Goal: Transaction & Acquisition: Purchase product/service

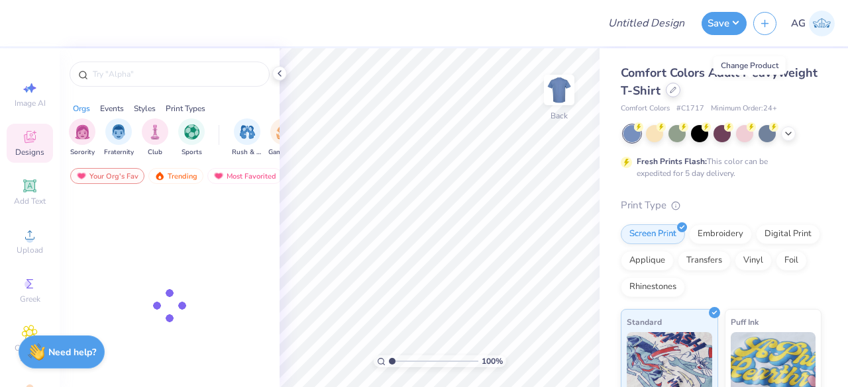
click at [680, 87] on div at bounding box center [673, 90] width 15 height 15
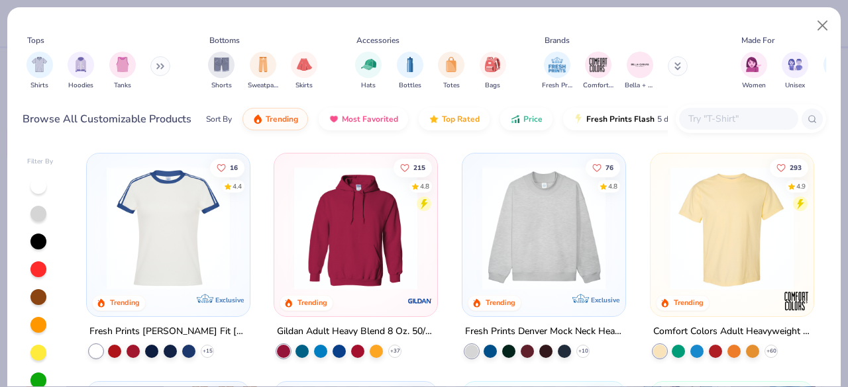
click at [730, 111] on input "text" at bounding box center [738, 118] width 102 height 15
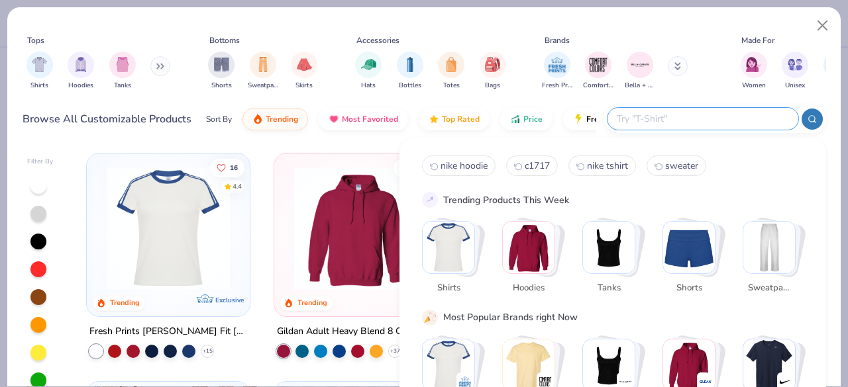
paste input "Fresh Prints FP90"
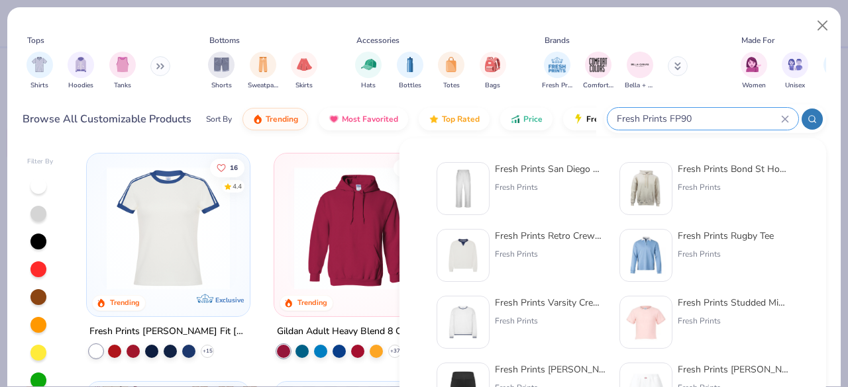
type input "Fresh Prints FP90"
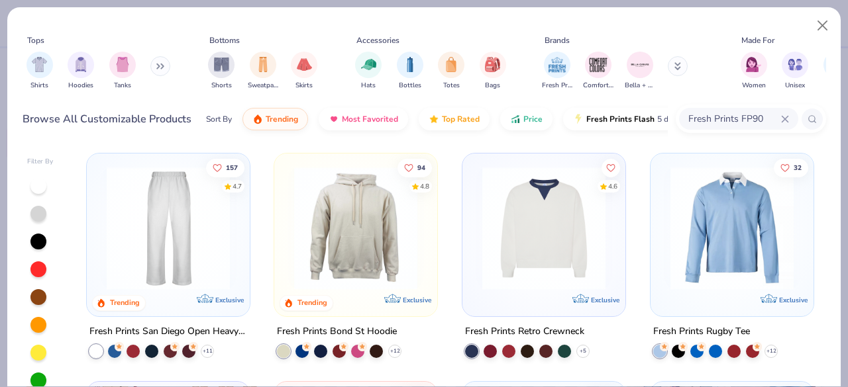
click at [187, 172] on img at bounding box center [168, 228] width 136 height 123
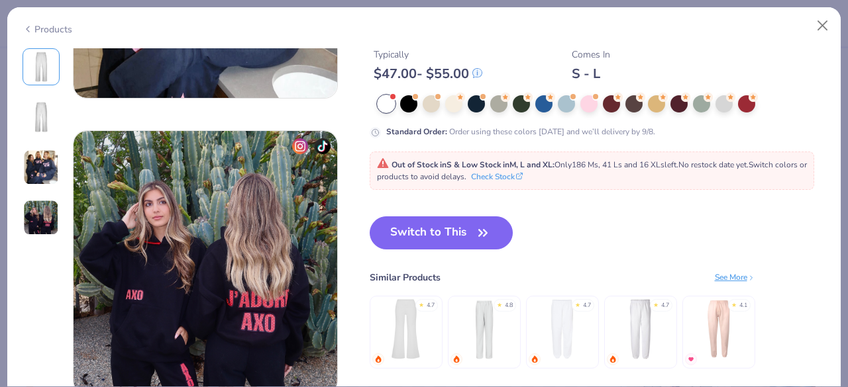
scroll to position [861, 0]
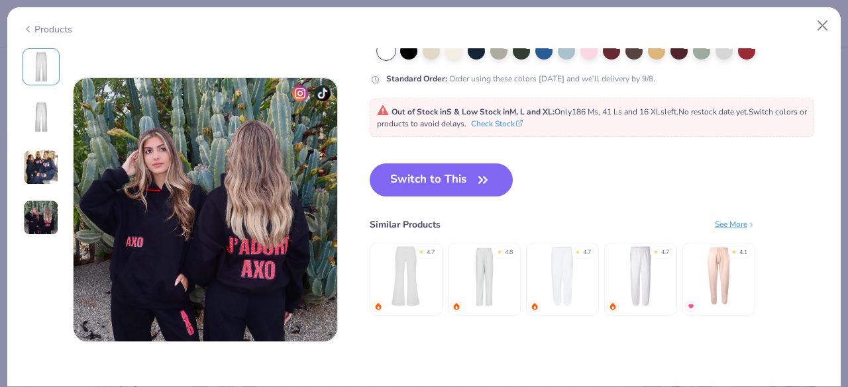
click at [427, 266] on img at bounding box center [405, 276] width 63 height 63
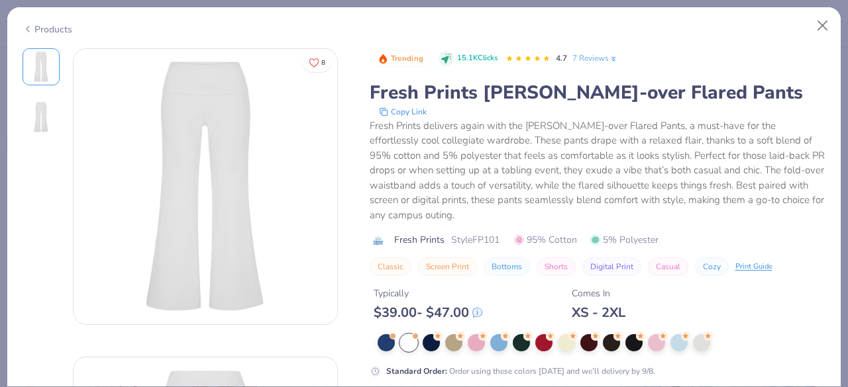
scroll to position [132, 0]
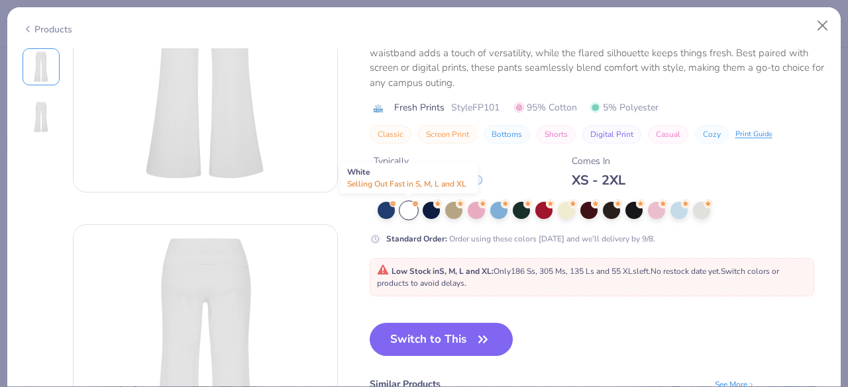
click at [402, 203] on div at bounding box center [408, 210] width 17 height 17
